Goal: Task Accomplishment & Management: Use online tool/utility

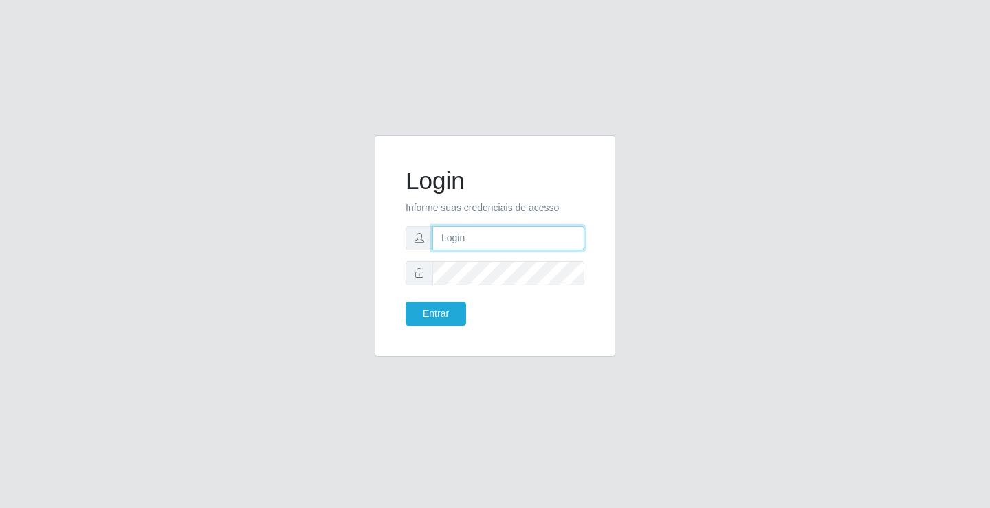
click at [470, 243] on input "text" at bounding box center [509, 238] width 152 height 24
type input "ediane@ideal"
click at [406, 302] on button "Entrar" at bounding box center [436, 314] width 61 height 24
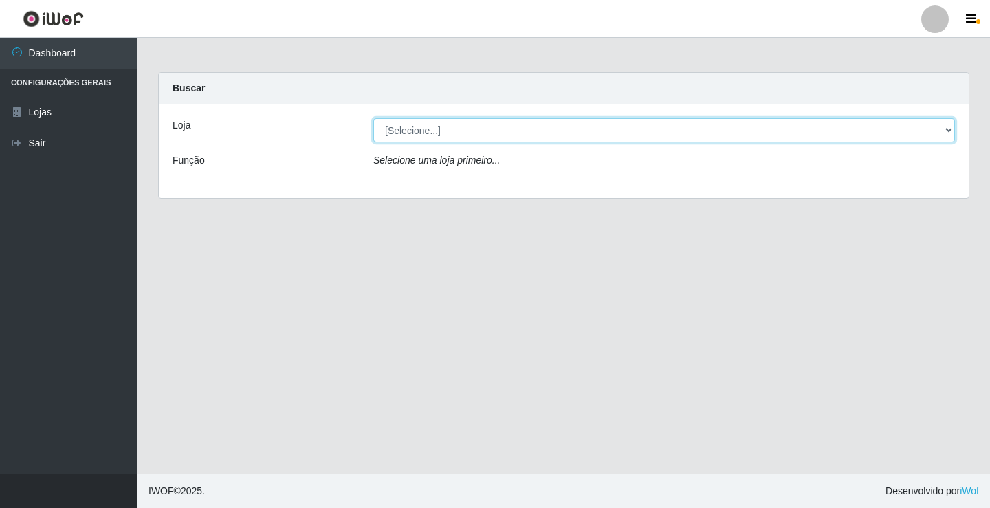
click at [543, 120] on select "[Selecione...] Ideal - Conceição" at bounding box center [664, 130] width 582 height 24
select select "231"
click at [373, 118] on select "[Selecione...] Ideal - Conceição" at bounding box center [664, 130] width 582 height 24
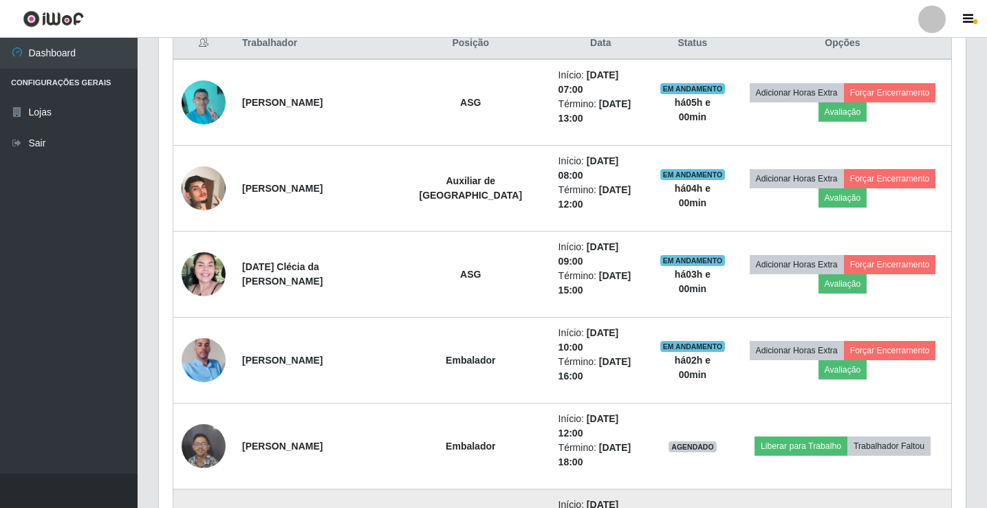
scroll to position [619, 0]
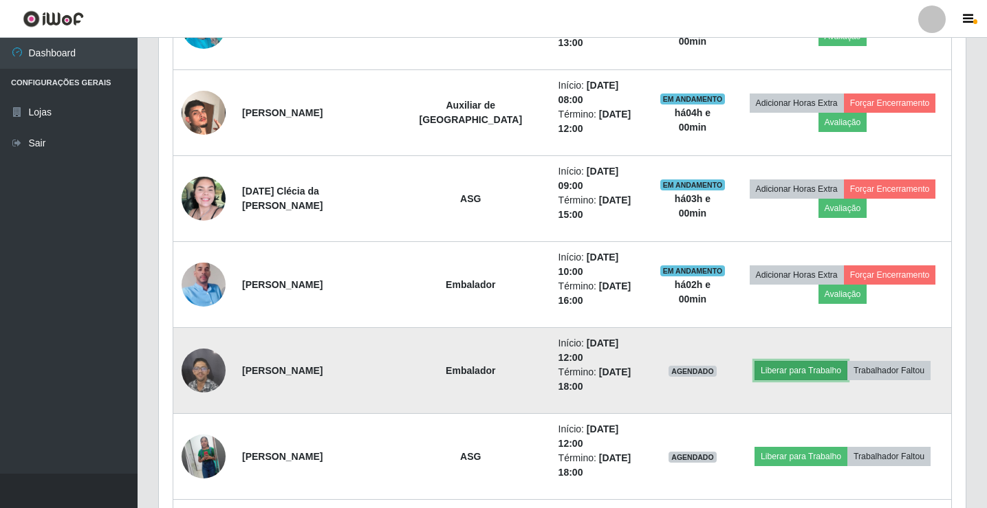
click at [797, 361] on button "Liberar para Trabalho" at bounding box center [800, 370] width 93 height 19
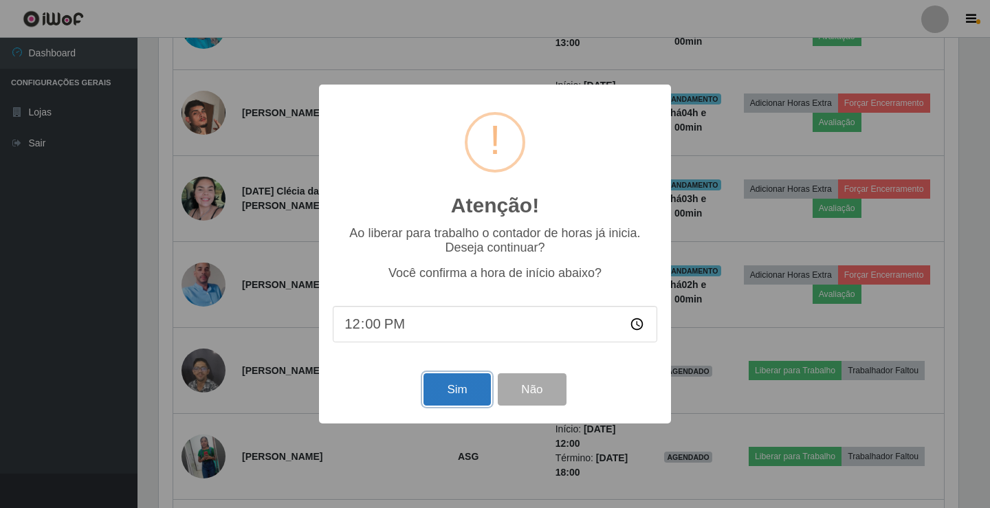
click at [462, 389] on button "Sim" at bounding box center [457, 389] width 67 height 32
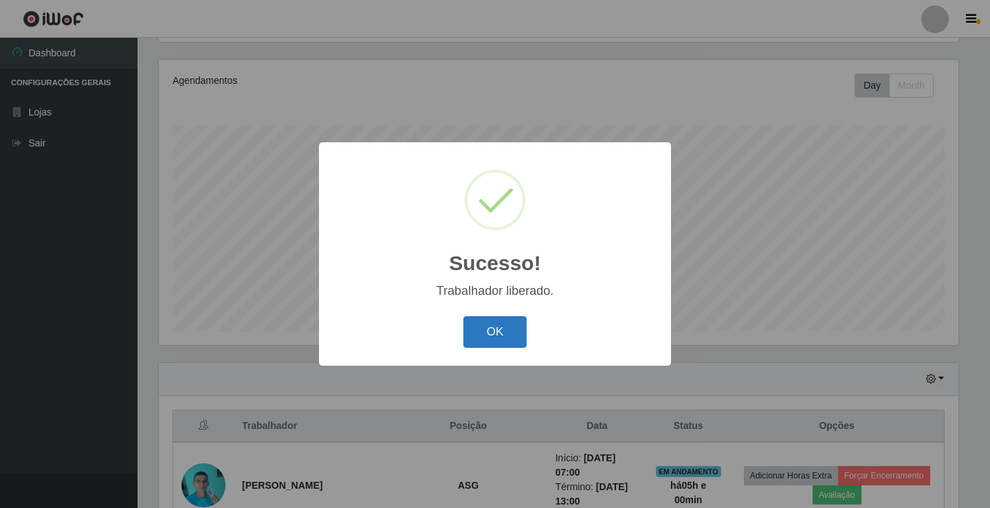
click at [489, 341] on button "OK" at bounding box center [496, 332] width 64 height 32
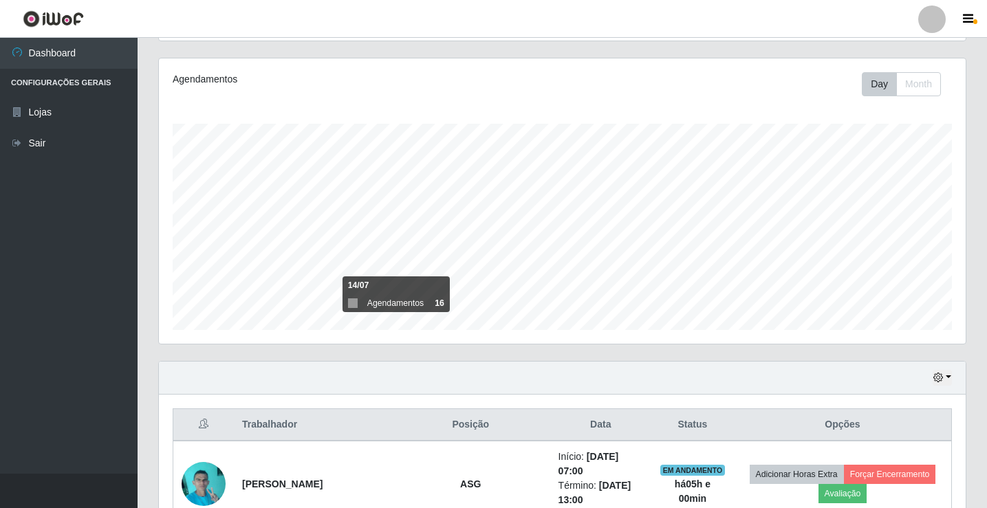
scroll to position [160, 0]
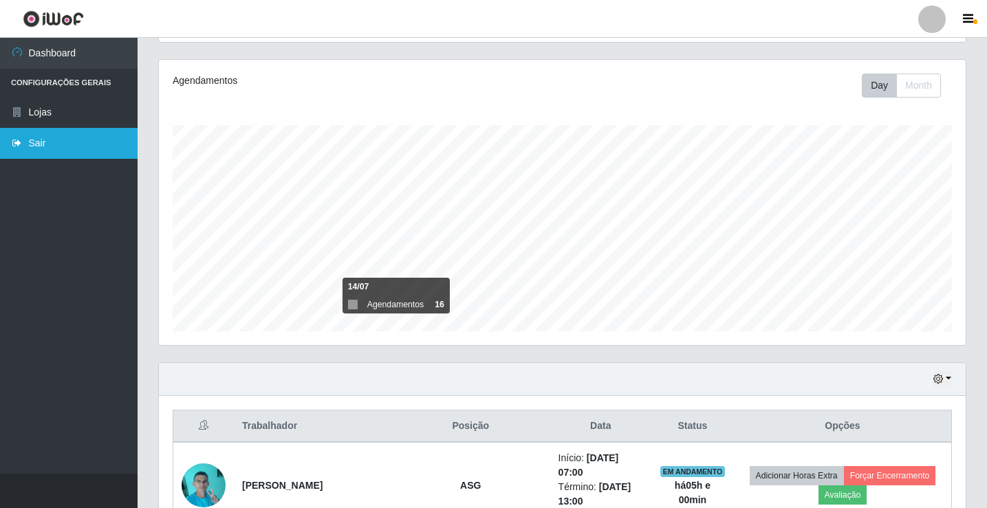
click at [36, 148] on link "Sair" at bounding box center [69, 143] width 138 height 31
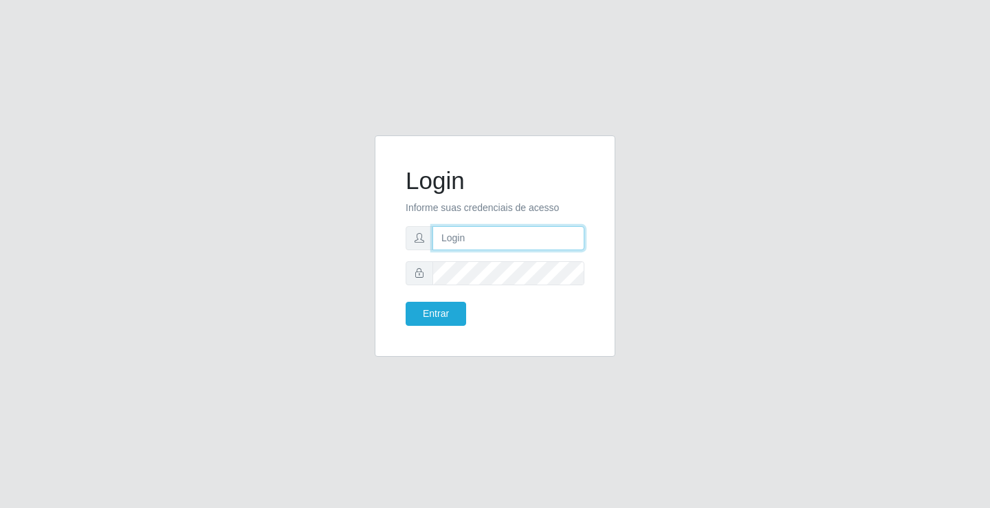
click at [534, 232] on input "text" at bounding box center [509, 238] width 152 height 24
type input "[PERSON_NAME]"
click at [406, 302] on button "Entrar" at bounding box center [436, 314] width 61 height 24
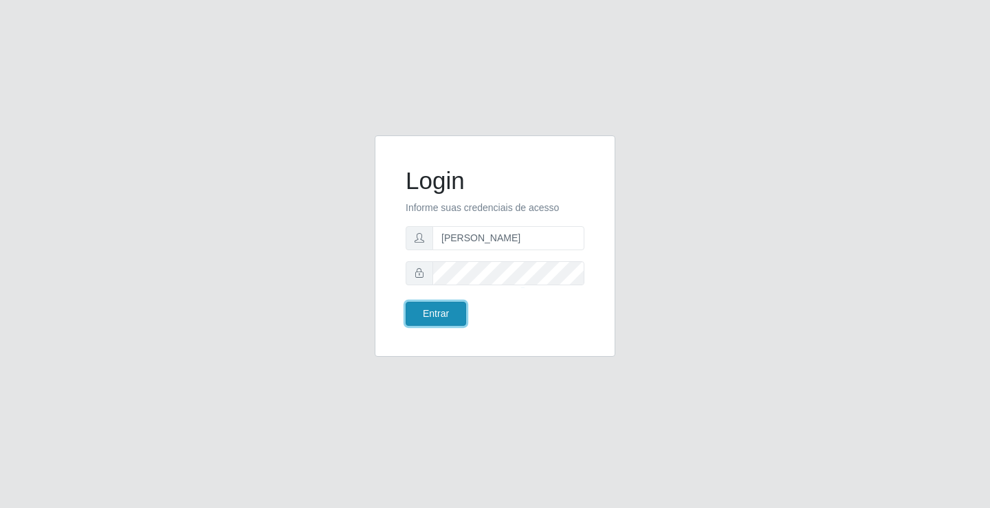
click at [451, 316] on button "Entrar" at bounding box center [436, 314] width 61 height 24
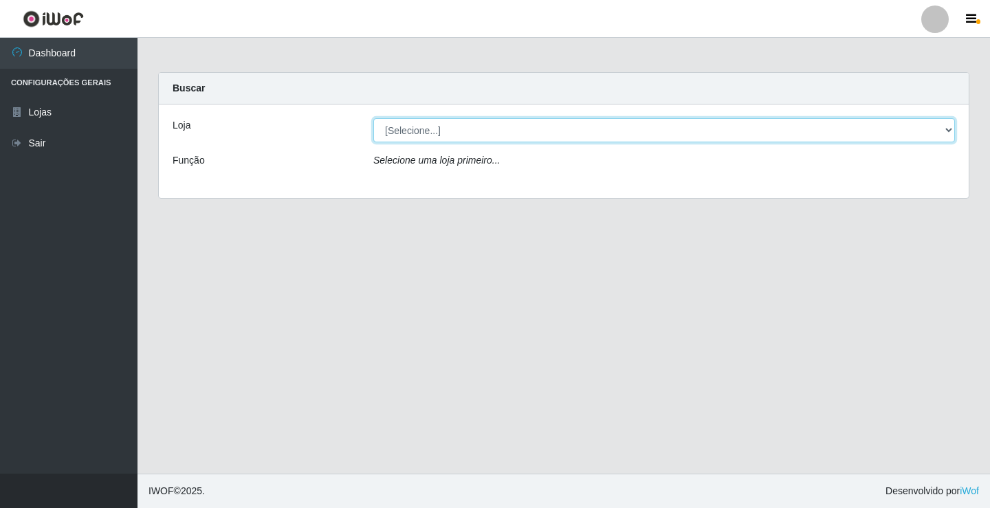
click at [479, 129] on select "[Selecione...] Ideal - Conceição" at bounding box center [664, 130] width 582 height 24
select select "231"
click at [373, 118] on select "[Selecione...] Ideal - Conceição" at bounding box center [664, 130] width 582 height 24
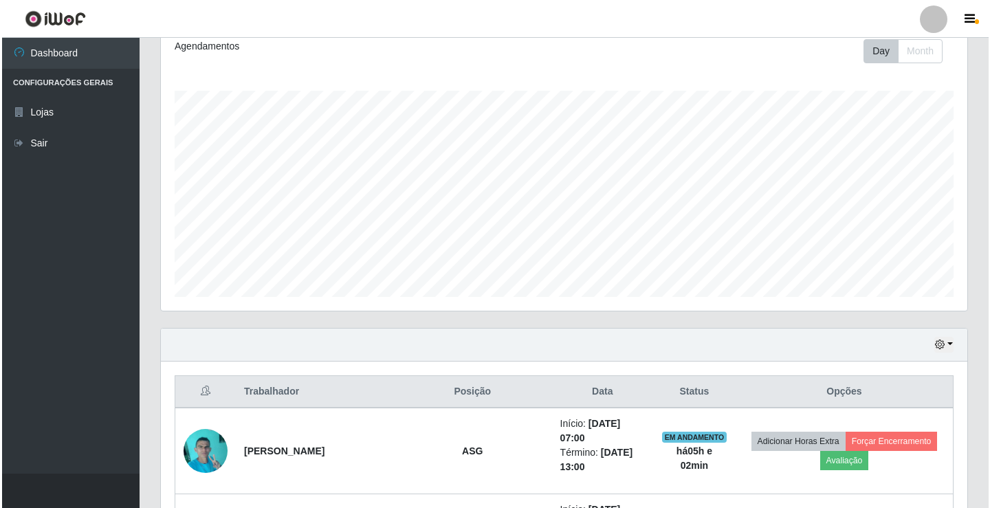
scroll to position [344, 0]
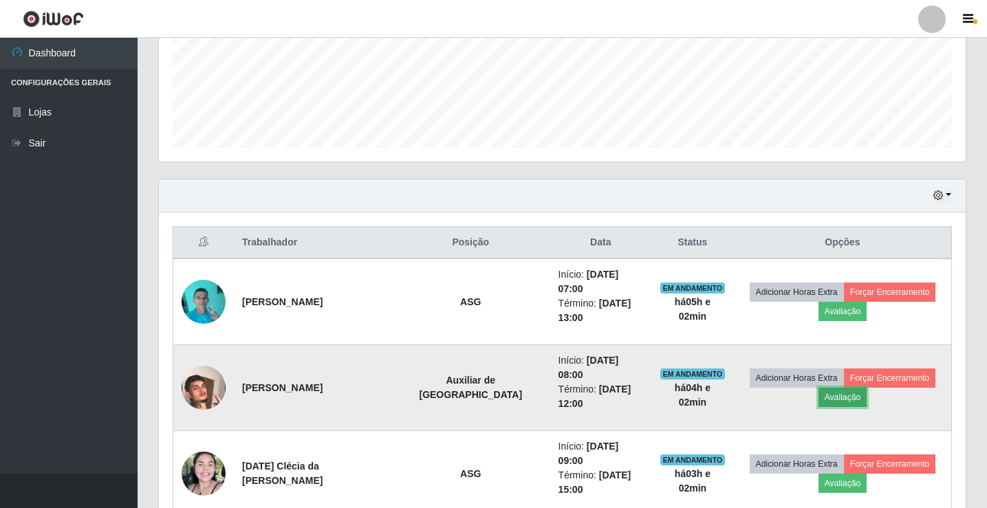
click at [840, 388] on button "Avaliação" at bounding box center [842, 397] width 49 height 19
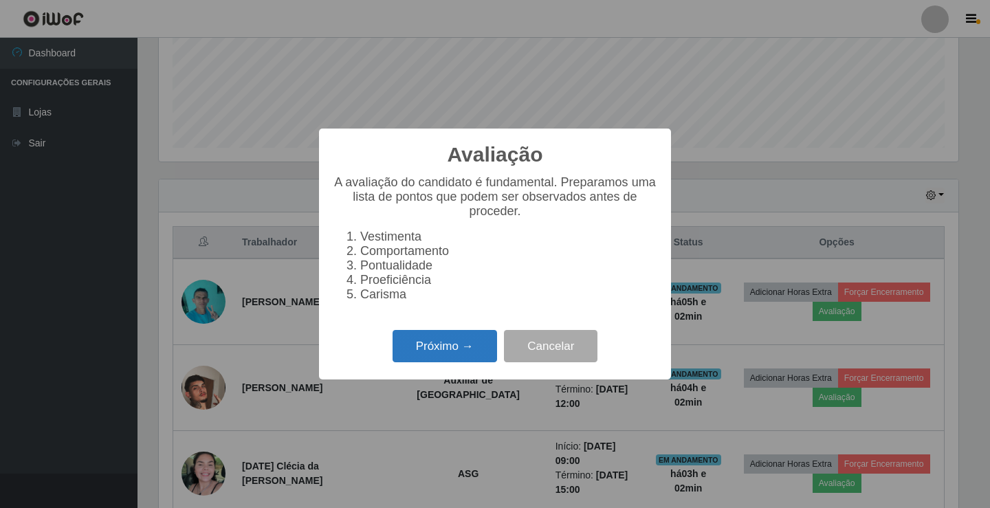
click at [442, 350] on button "Próximo →" at bounding box center [445, 346] width 105 height 32
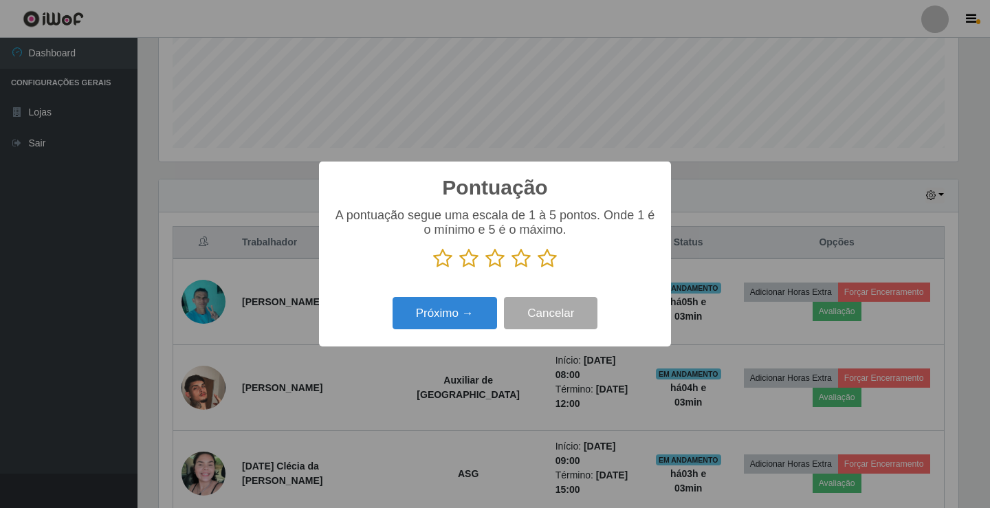
click at [494, 267] on icon at bounding box center [495, 258] width 19 height 21
click at [486, 269] on input "radio" at bounding box center [486, 269] width 0 height 0
click at [468, 305] on button "Próximo →" at bounding box center [445, 313] width 105 height 32
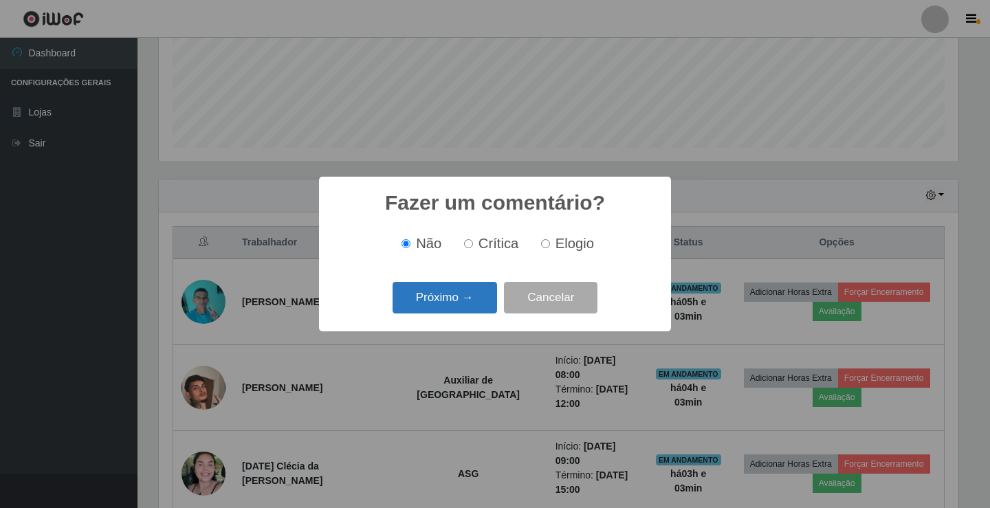
click at [470, 312] on button "Próximo →" at bounding box center [445, 298] width 105 height 32
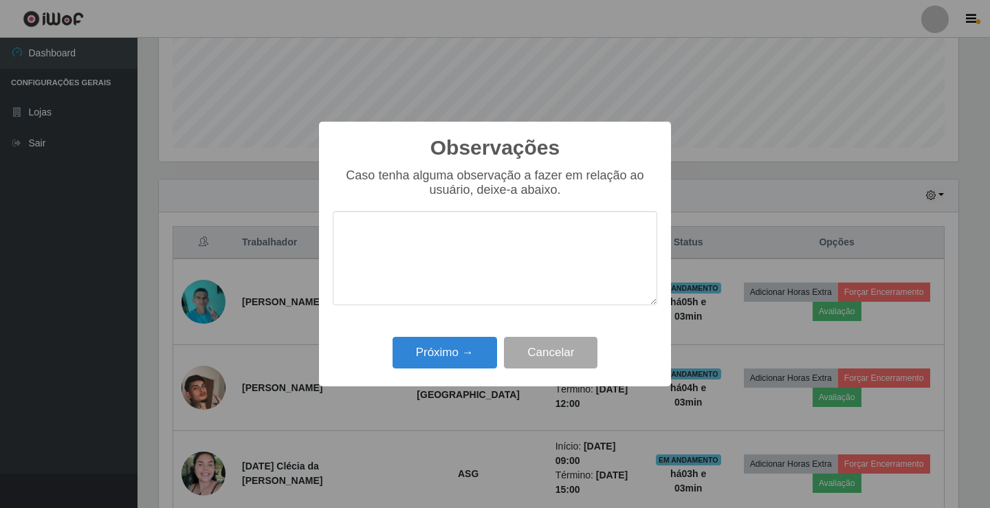
click at [481, 330] on div "Observações × Caso tenha alguma observação a fazer em relação ao usuário, deixe…" at bounding box center [495, 254] width 352 height 265
click at [474, 358] on button "Próximo →" at bounding box center [445, 353] width 105 height 32
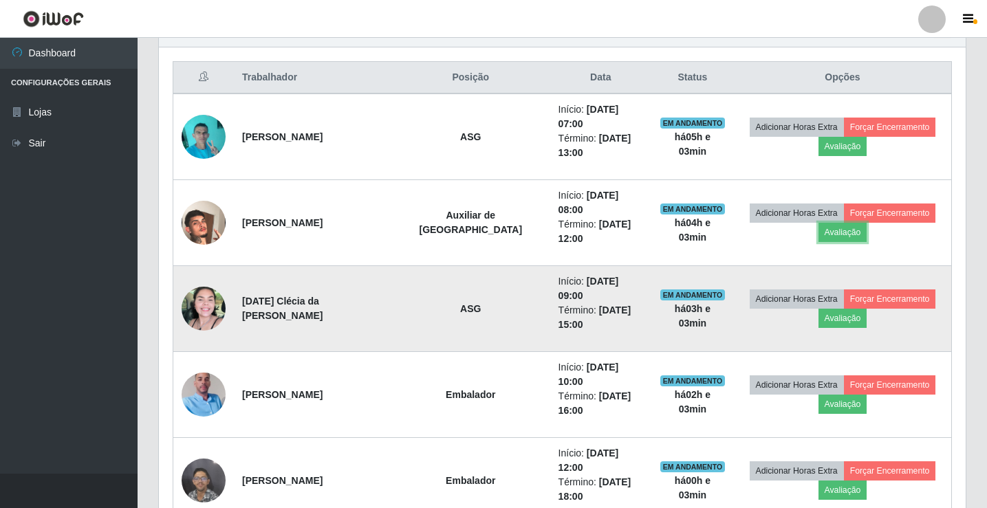
scroll to position [481, 0]
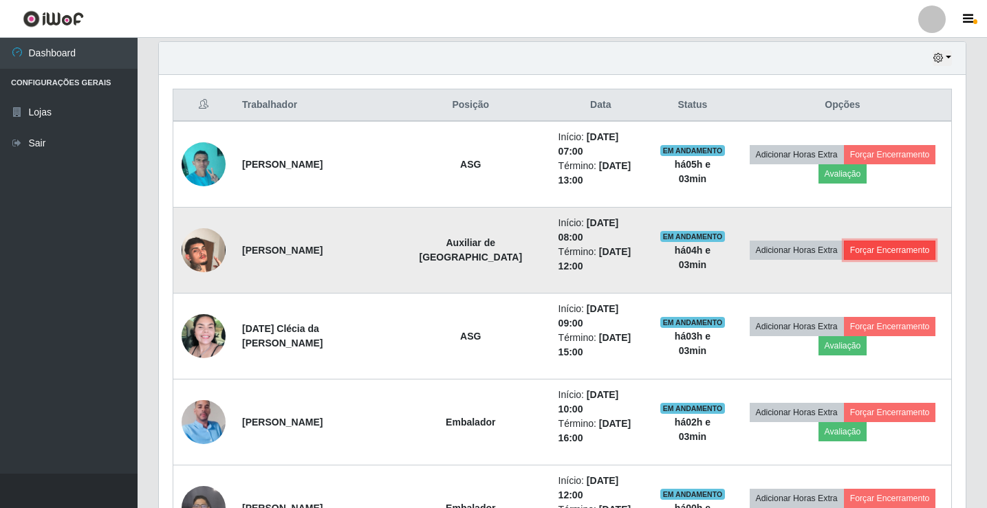
click at [877, 241] on button "Forçar Encerramento" at bounding box center [890, 250] width 92 height 19
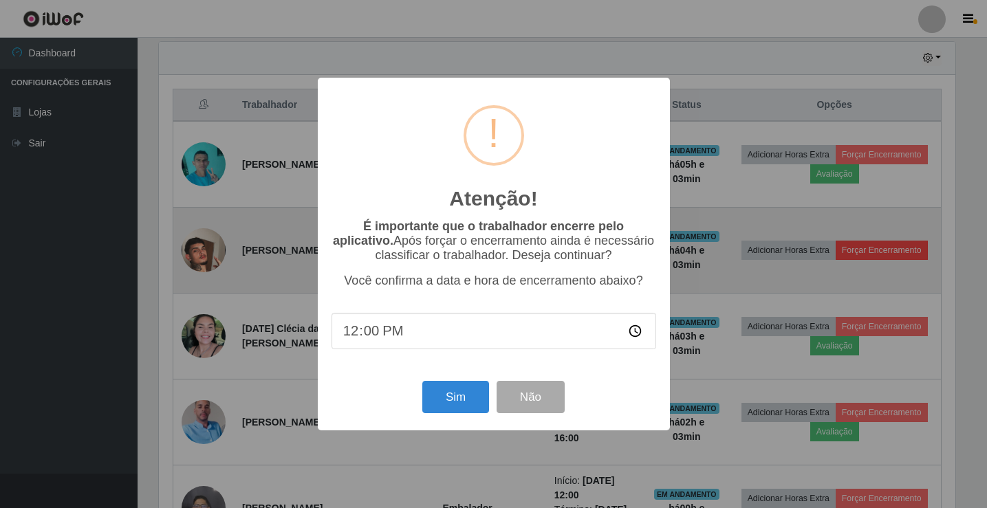
scroll to position [285, 800]
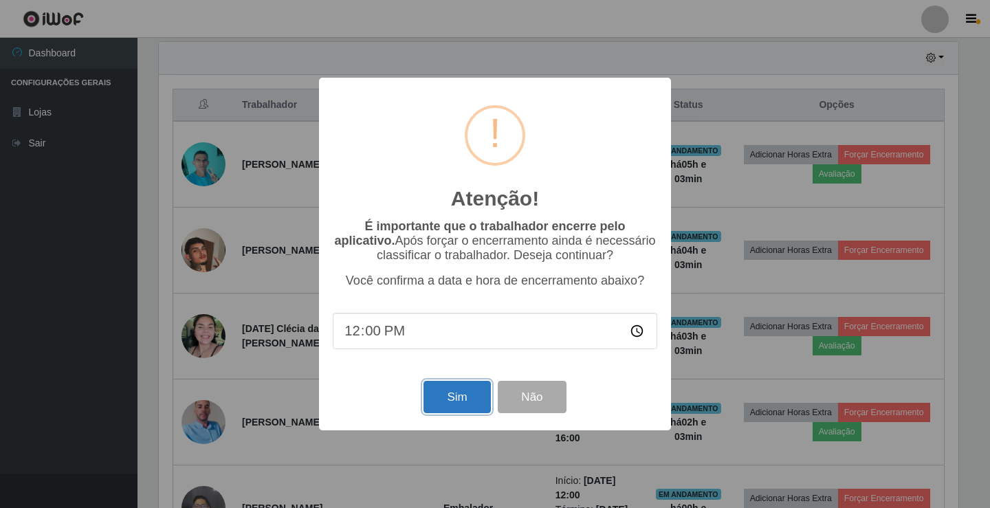
click at [446, 398] on button "Sim" at bounding box center [457, 397] width 67 height 32
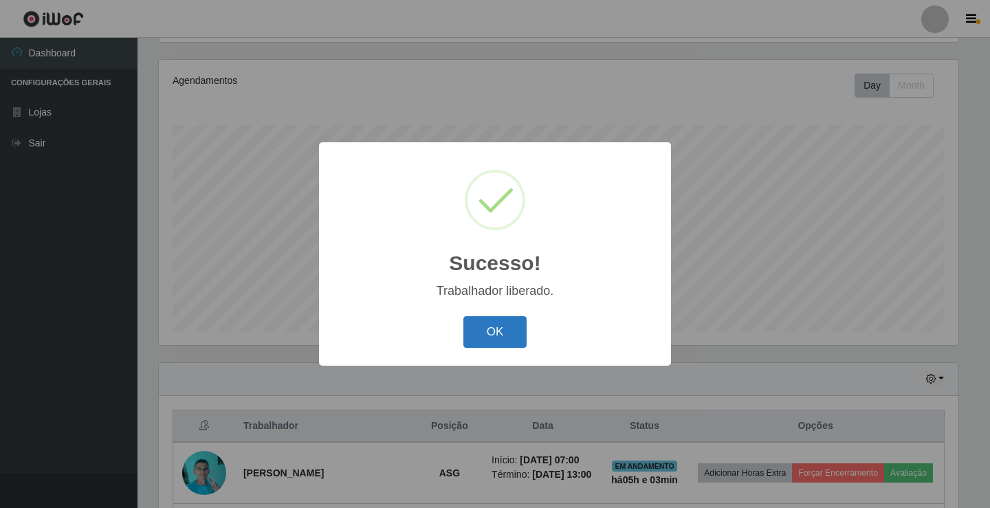
click at [494, 323] on button "OK" at bounding box center [496, 332] width 64 height 32
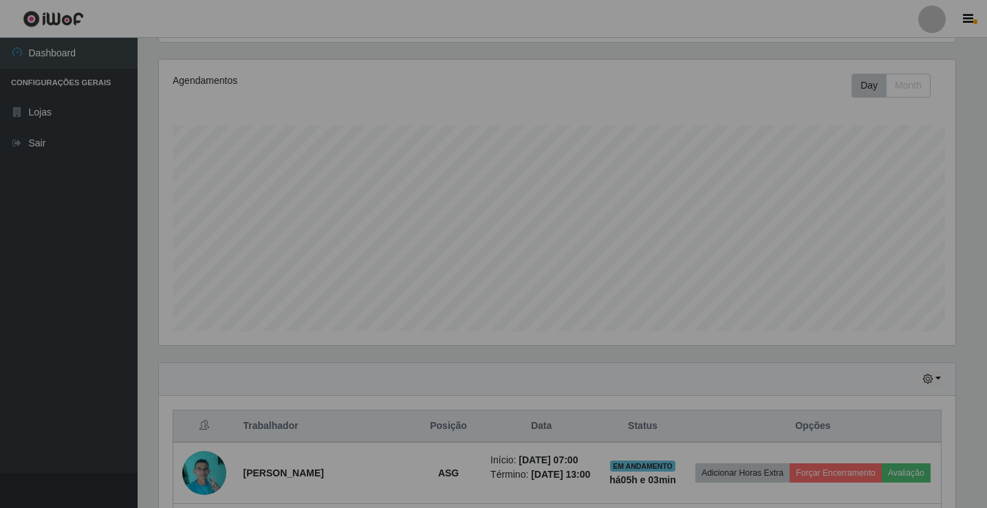
scroll to position [285, 807]
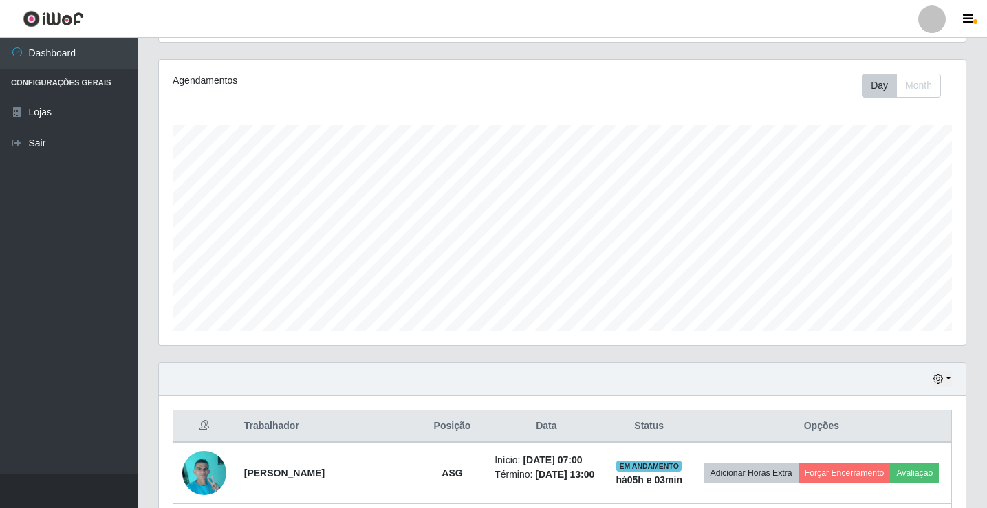
click at [934, 25] on div at bounding box center [932, 20] width 28 height 28
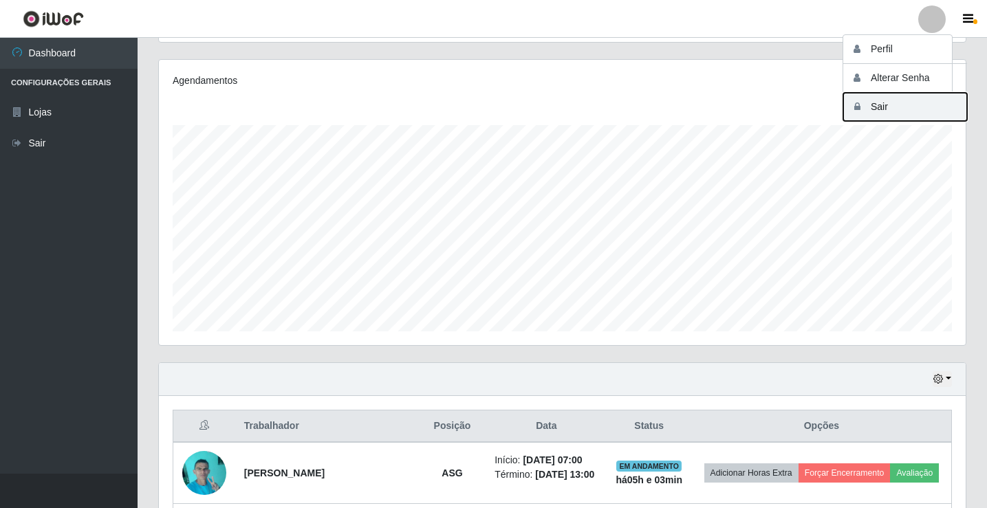
click at [900, 103] on button "Sair" at bounding box center [905, 107] width 124 height 28
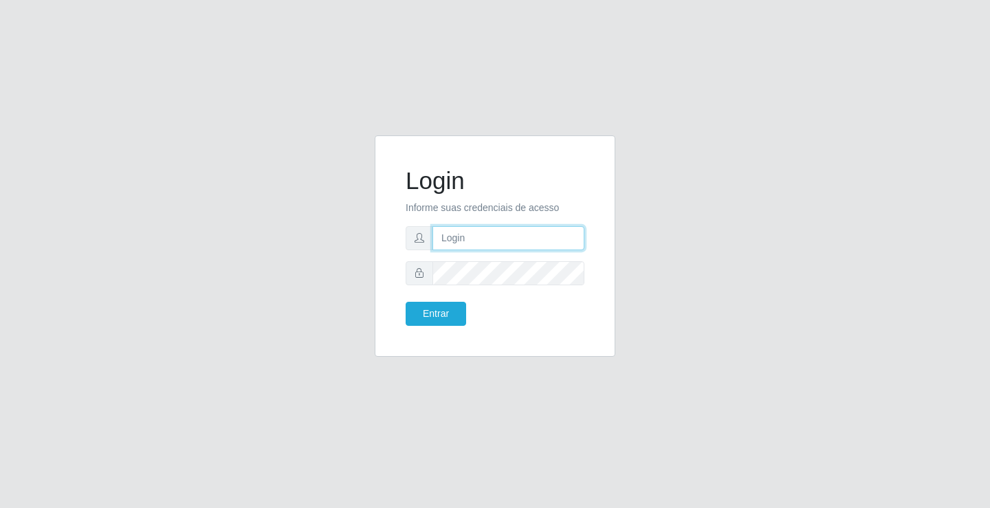
click at [488, 233] on input "text" at bounding box center [509, 238] width 152 height 24
type input "ediane@ideal"
click at [406, 302] on button "Entrar" at bounding box center [436, 314] width 61 height 24
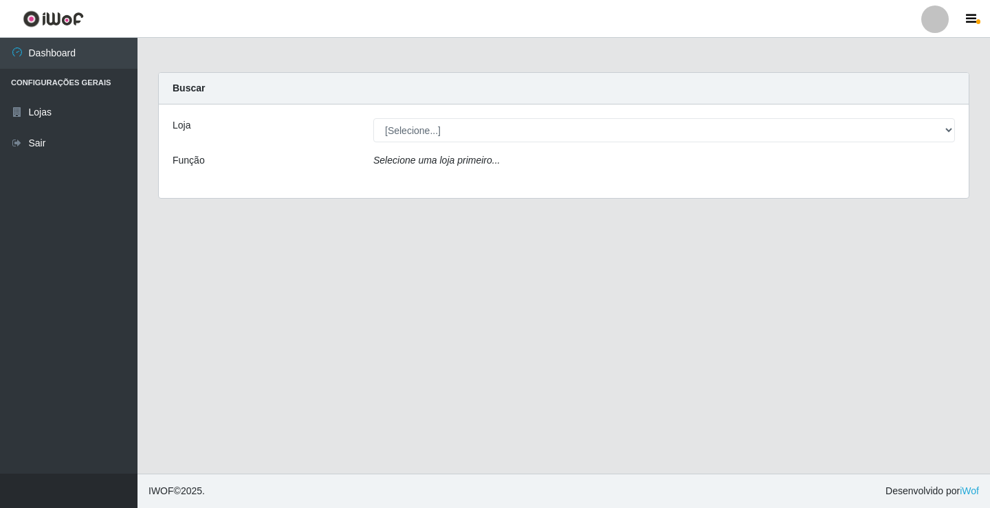
click at [457, 111] on div "Loja [Selecione...] Ideal - Conceição Função Selecione uma loja primeiro..." at bounding box center [564, 152] width 810 height 94
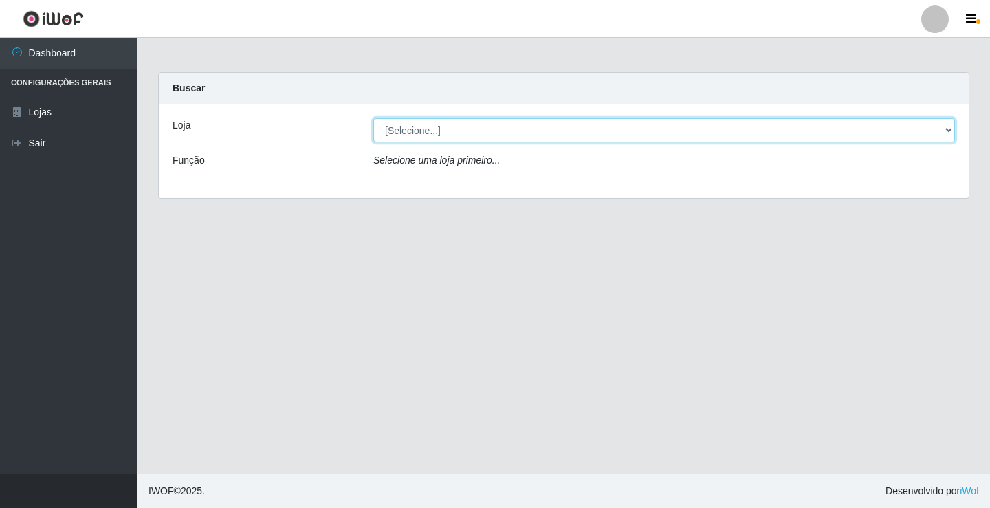
click at [446, 130] on select "[Selecione...] Ideal - Conceição" at bounding box center [664, 130] width 582 height 24
select select "231"
click at [373, 118] on select "[Selecione...] Ideal - Conceição" at bounding box center [664, 130] width 582 height 24
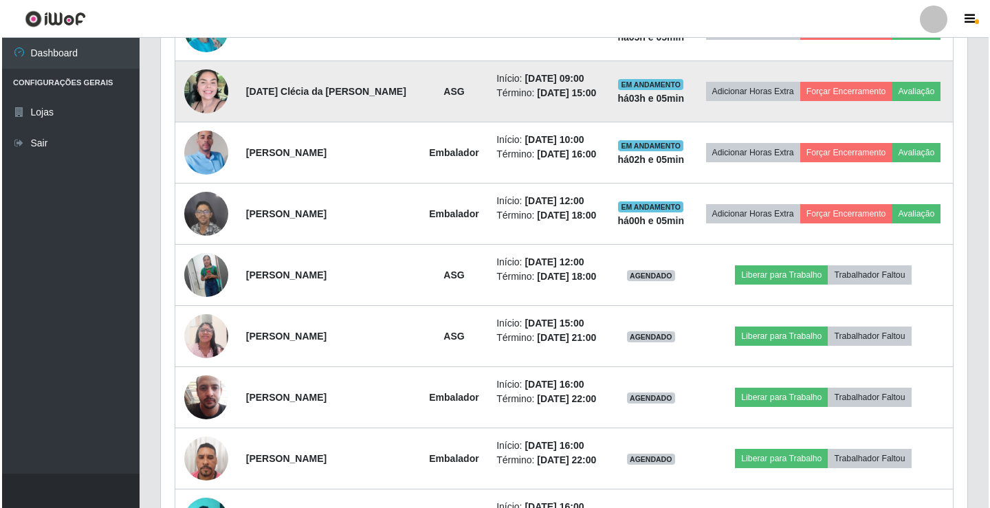
scroll to position [619, 0]
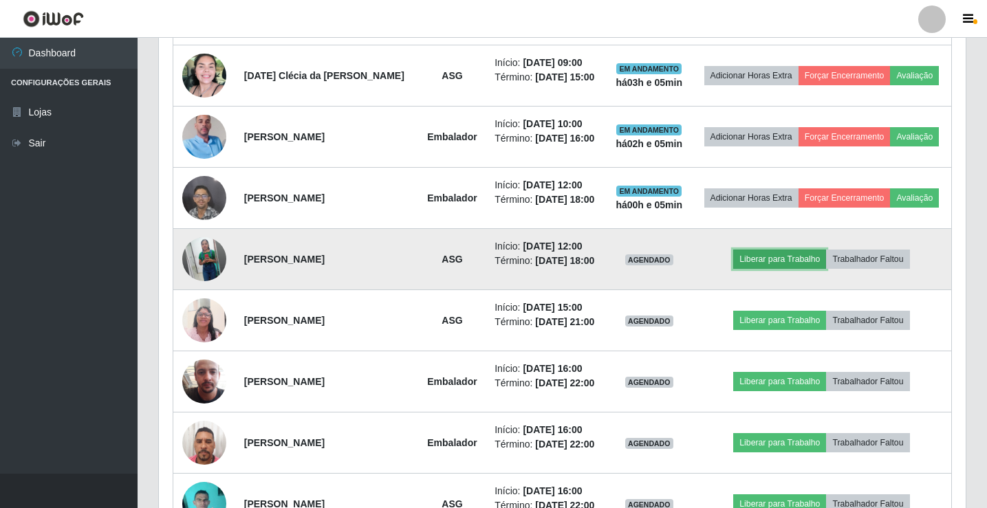
click at [789, 269] on button "Liberar para Trabalho" at bounding box center [779, 259] width 93 height 19
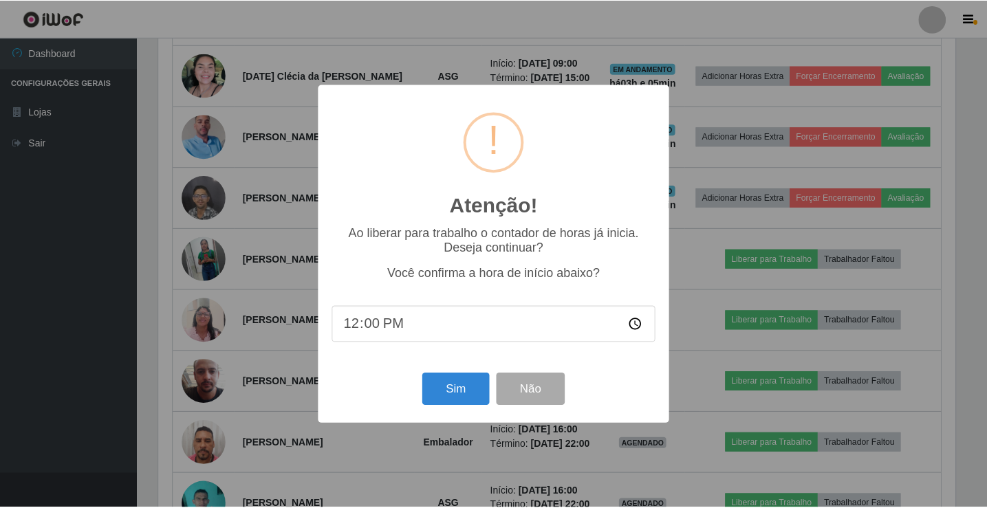
scroll to position [285, 800]
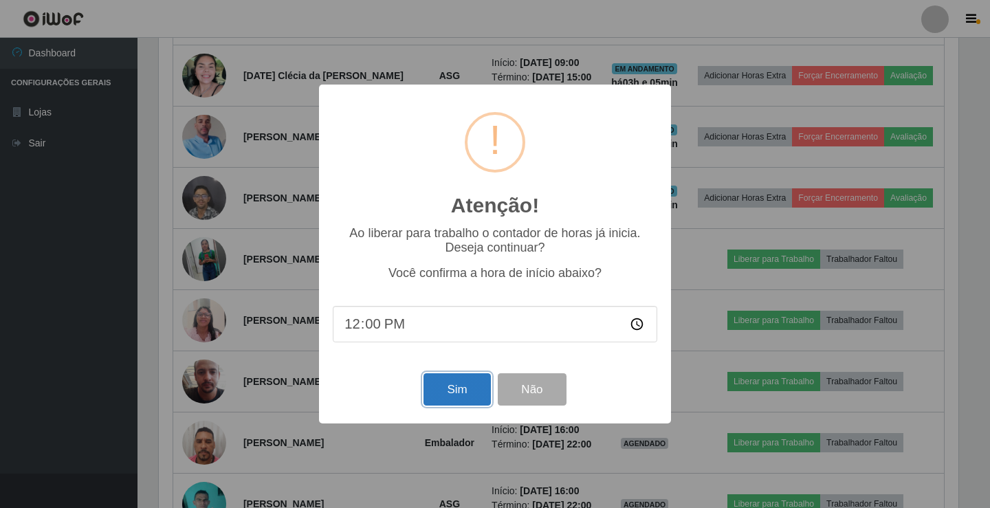
click at [457, 382] on button "Sim" at bounding box center [457, 389] width 67 height 32
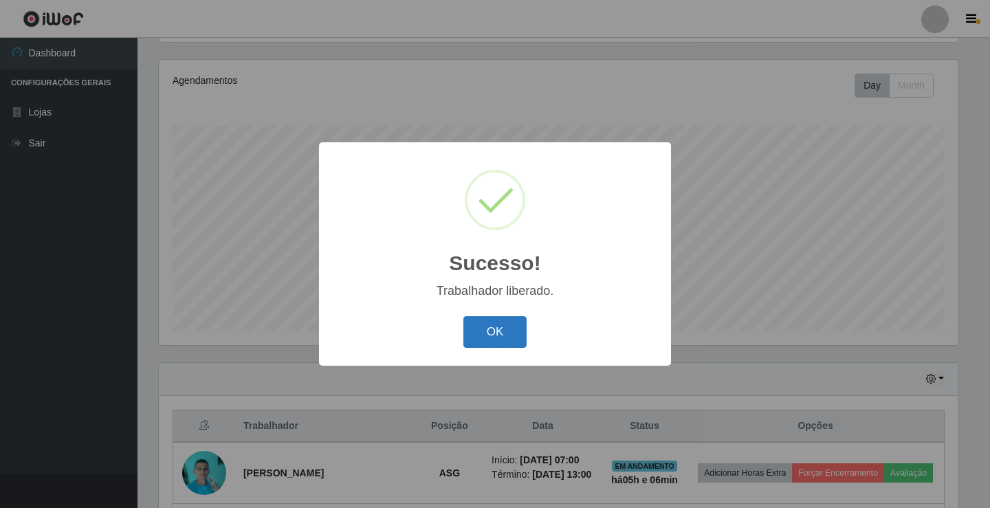
click at [511, 338] on button "OK" at bounding box center [496, 332] width 64 height 32
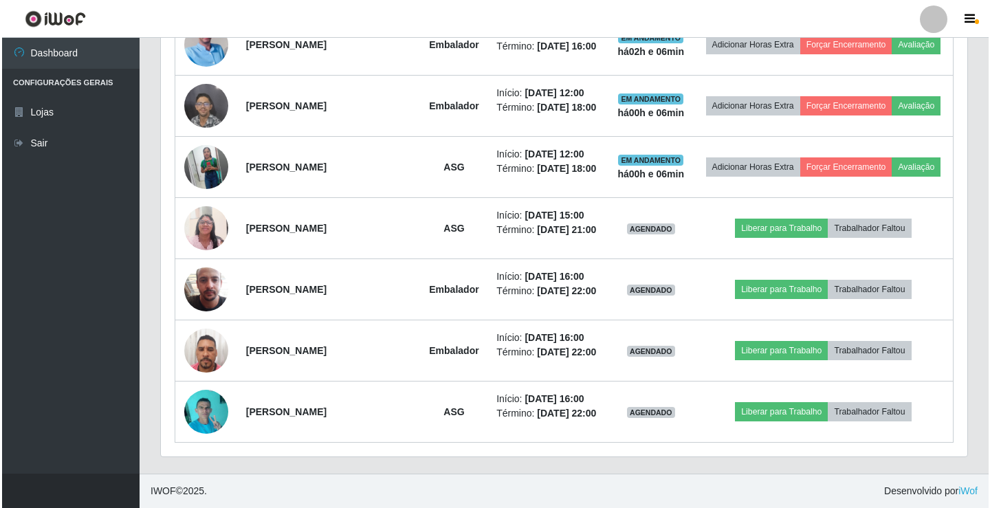
scroll to position [804, 0]
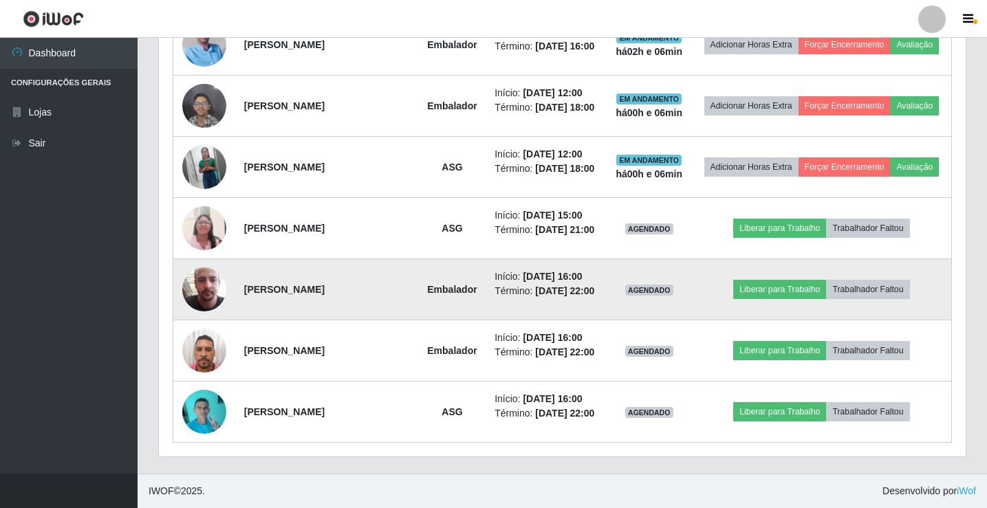
click at [199, 257] on img at bounding box center [204, 289] width 44 height 78
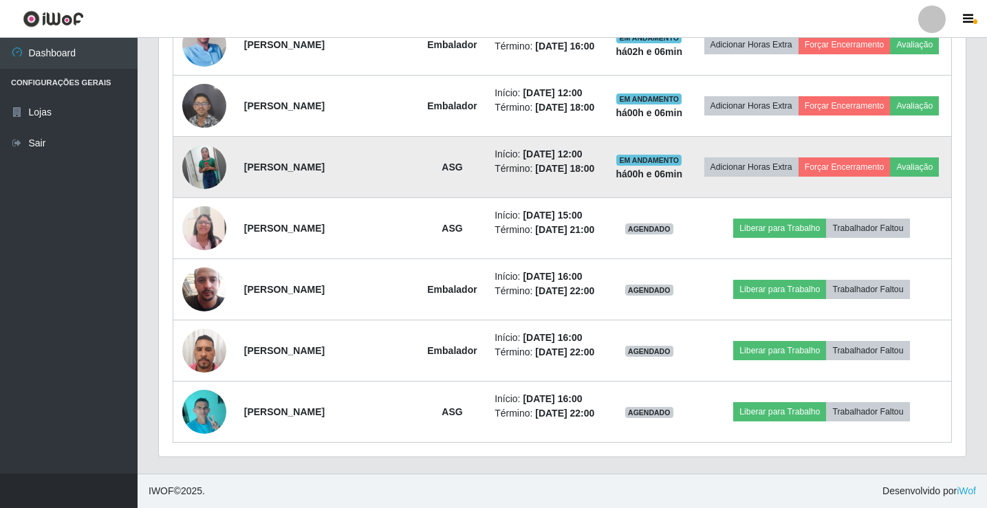
scroll to position [529, 0]
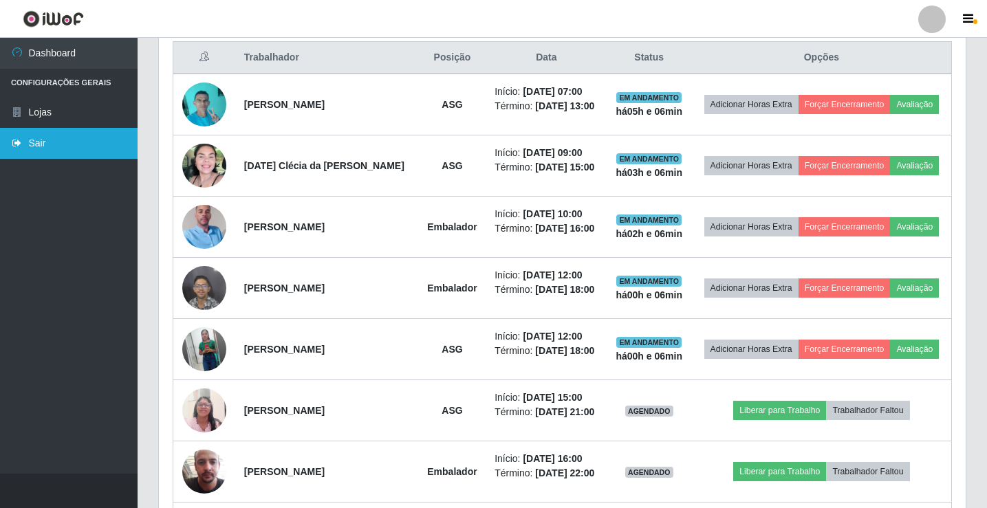
click at [54, 140] on link "Sair" at bounding box center [69, 143] width 138 height 31
